Goal: Information Seeking & Learning: Learn about a topic

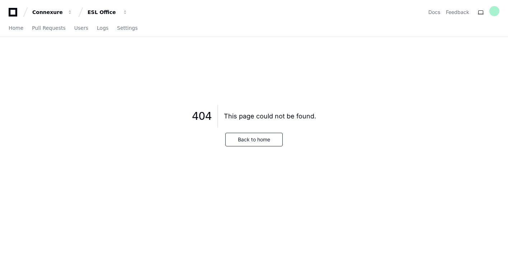
click at [13, 8] on icon at bounding box center [13, 12] width 9 height 9
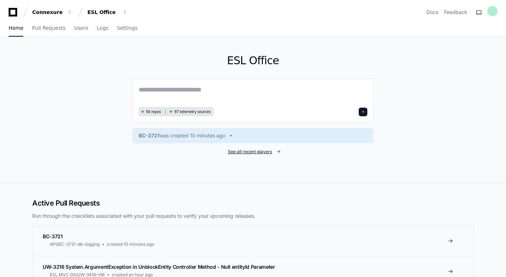
click at [255, 149] on span "See all recent players" at bounding box center [250, 152] width 44 height 6
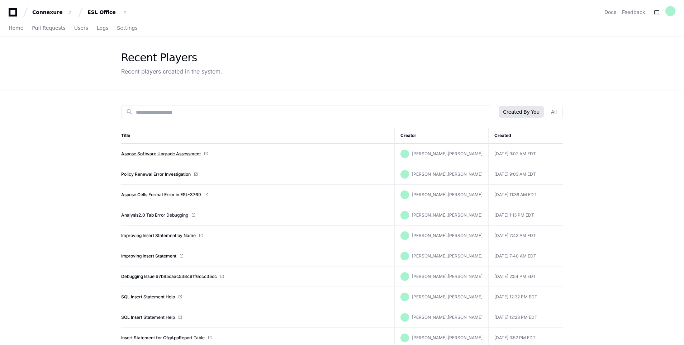
click at [154, 152] on link "Aspose Software Upgrade Assessment" at bounding box center [161, 154] width 80 height 6
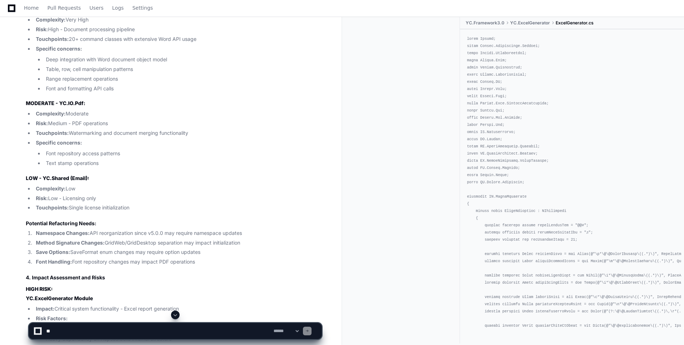
scroll to position [2562, 0]
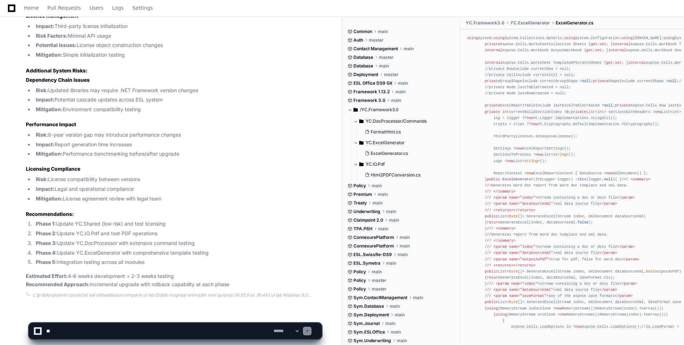
click at [94, 328] on textarea at bounding box center [158, 331] width 227 height 16
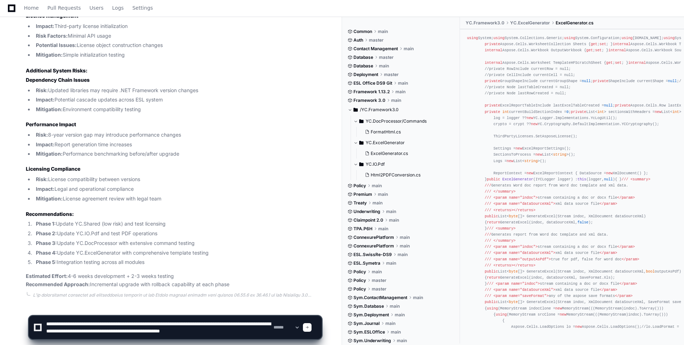
scroll to position [2, 0]
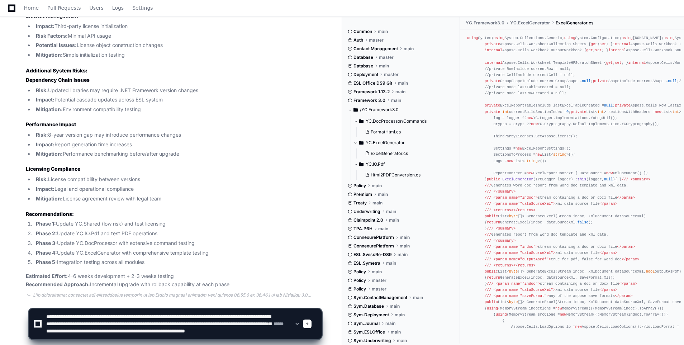
type textarea "**********"
click at [309, 323] on span at bounding box center [308, 324] width 4 height 4
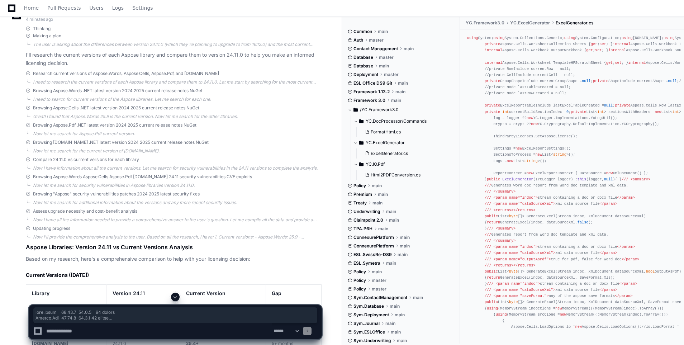
scroll to position [3002, 0]
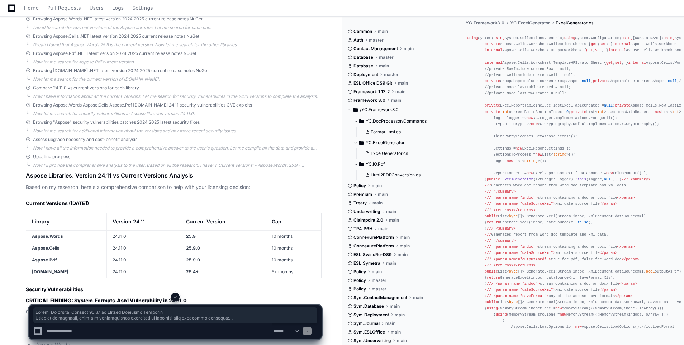
drag, startPoint x: 175, startPoint y: 282, endPoint x: 11, endPoint y: 171, distance: 198.4
copy article "Aspose Libraries: Version 24.11 vs Current Versions Analysis Based on my resear…"
